Goal: Task Accomplishment & Management: Use online tool/utility

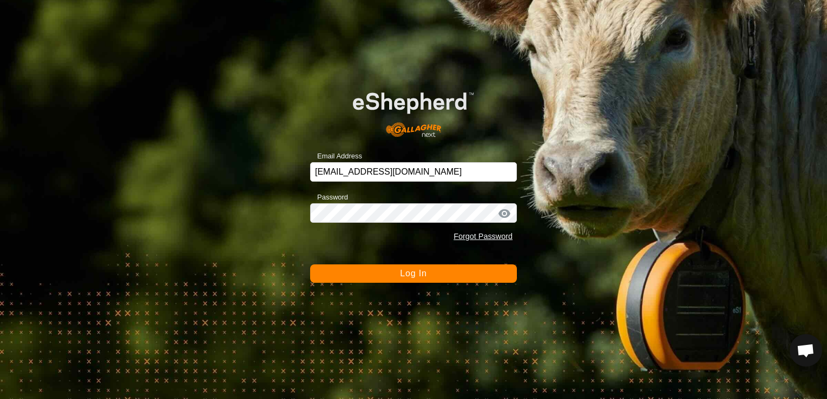
click at [373, 273] on button "Log In" at bounding box center [413, 274] width 207 height 18
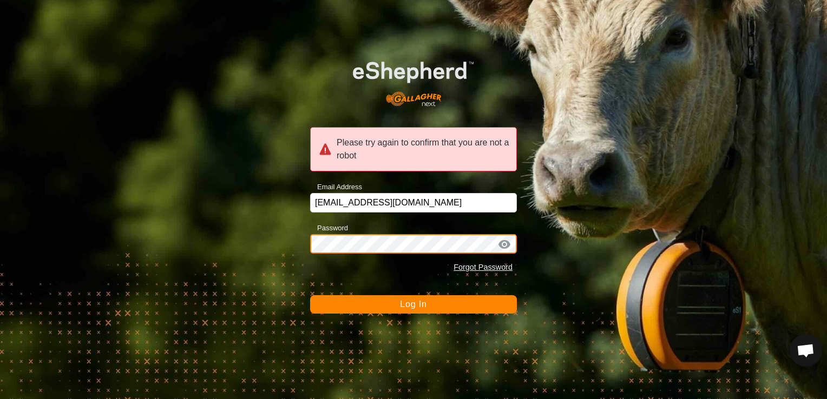
click at [265, 223] on div "Please try again to confirm that you are not a robot Email Address [EMAIL_ADDRE…" at bounding box center [413, 199] width 827 height 399
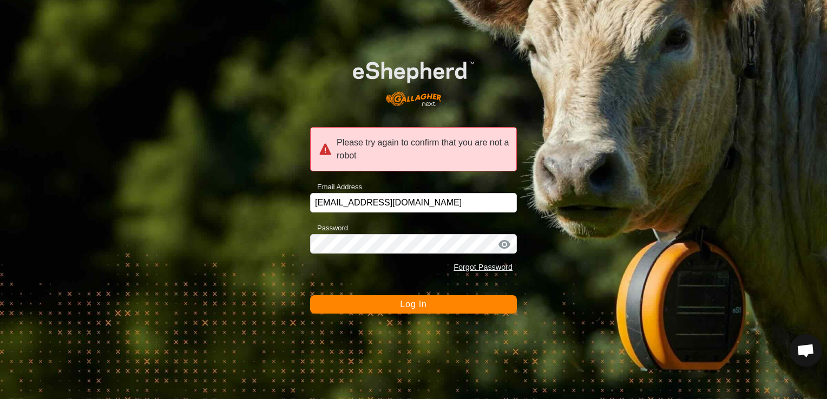
click at [372, 303] on button "Log In" at bounding box center [413, 304] width 207 height 18
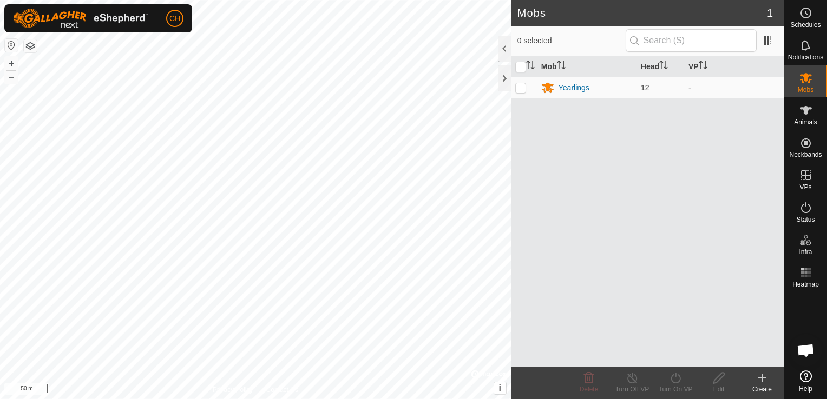
click at [526, 86] on td at bounding box center [524, 88] width 26 height 22
checkbox input "true"
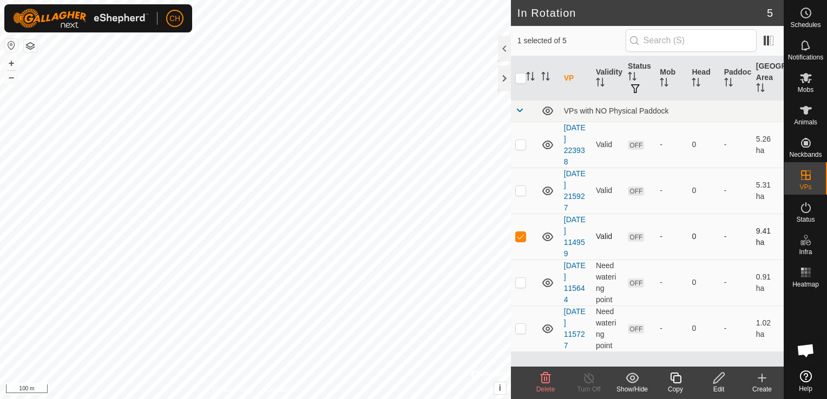
click at [528, 239] on td at bounding box center [524, 237] width 26 height 46
checkbox input "false"
click at [808, 88] on span "Mobs" at bounding box center [805, 90] width 16 height 6
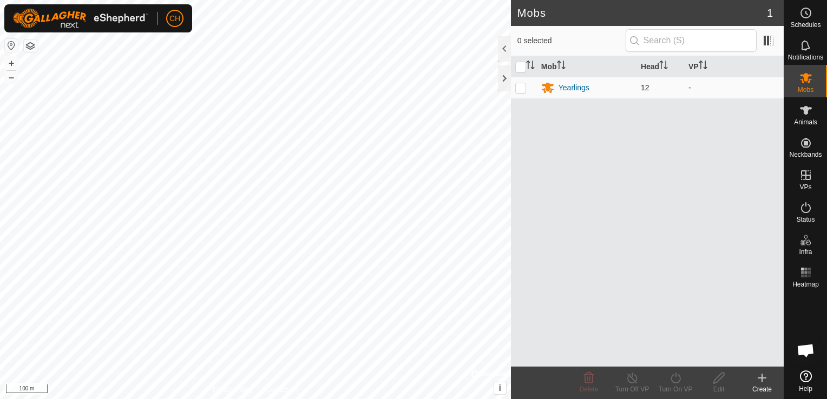
click at [522, 87] on p-checkbox at bounding box center [520, 87] width 11 height 9
checkbox input "true"
click at [677, 381] on icon at bounding box center [676, 378] width 14 height 13
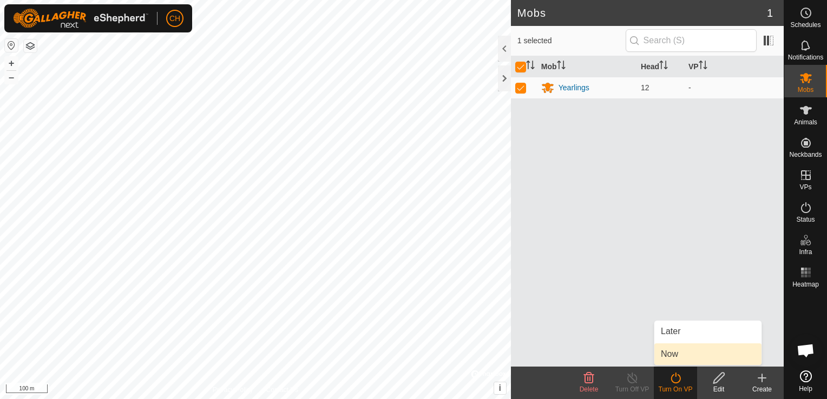
click at [699, 360] on link "Now" at bounding box center [707, 355] width 107 height 22
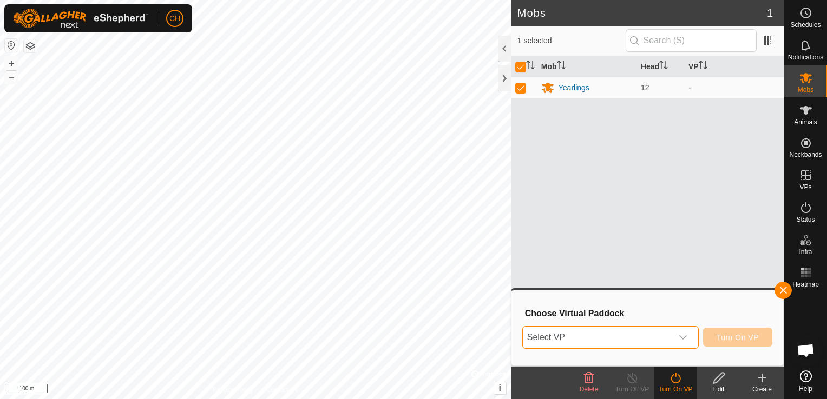
click at [669, 343] on span "Select VP" at bounding box center [597, 338] width 149 height 22
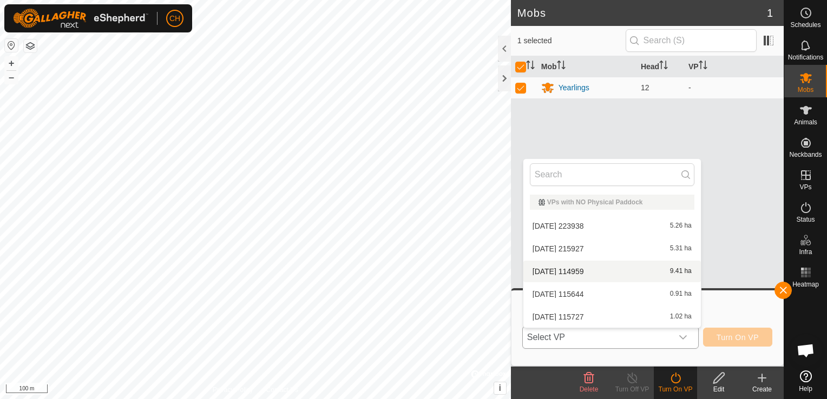
click at [563, 268] on li "[DATE] 114959 9.41 ha" at bounding box center [611, 272] width 177 height 22
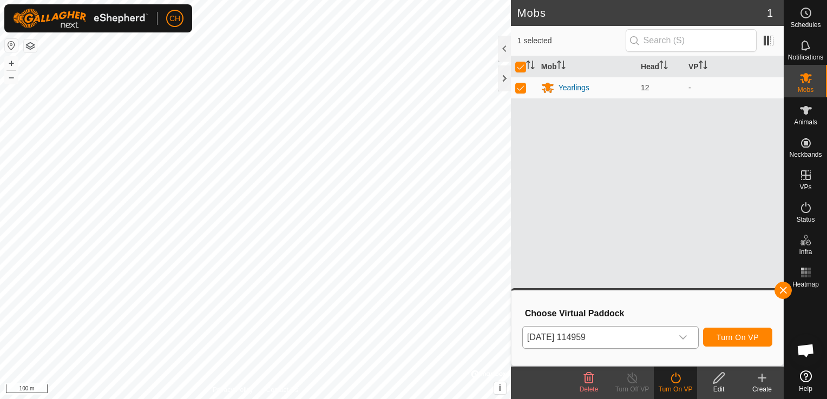
click at [675, 379] on icon at bounding box center [676, 378] width 14 height 13
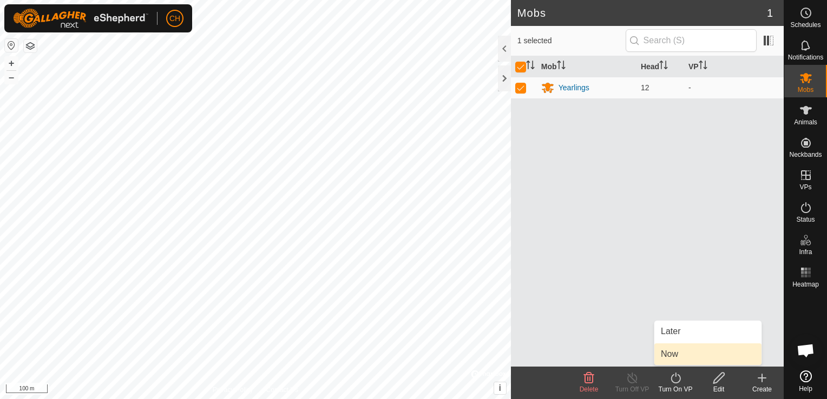
click at [669, 357] on link "Now" at bounding box center [707, 355] width 107 height 22
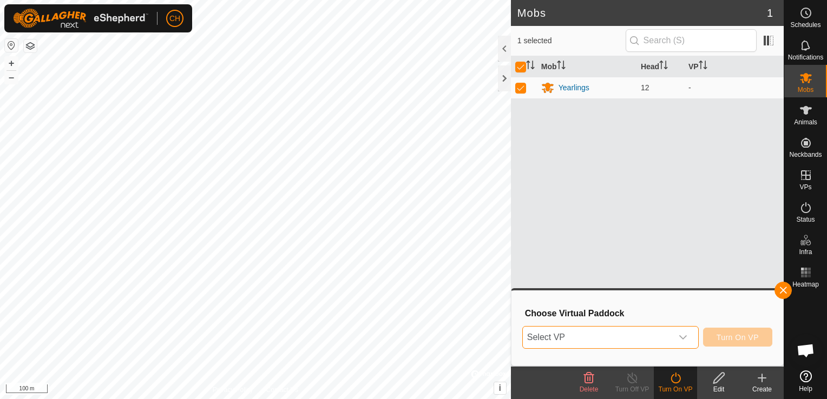
click at [646, 339] on span "Select VP" at bounding box center [597, 338] width 149 height 22
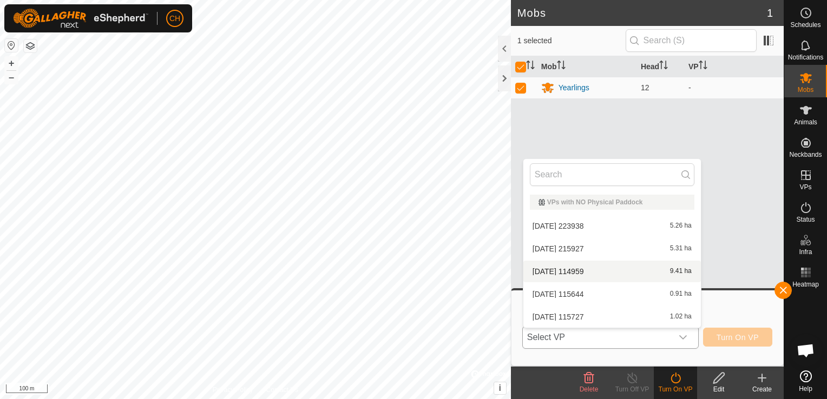
click at [602, 268] on li "[DATE] 114959 9.41 ha" at bounding box center [611, 272] width 177 height 22
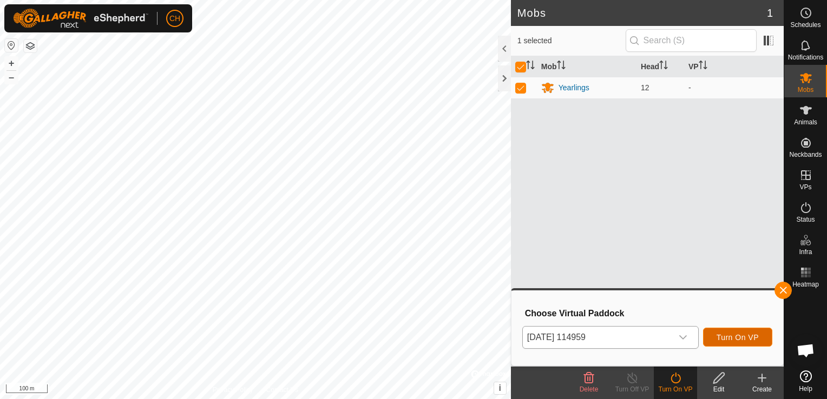
click at [731, 335] on span "Turn On VP" at bounding box center [737, 337] width 42 height 9
